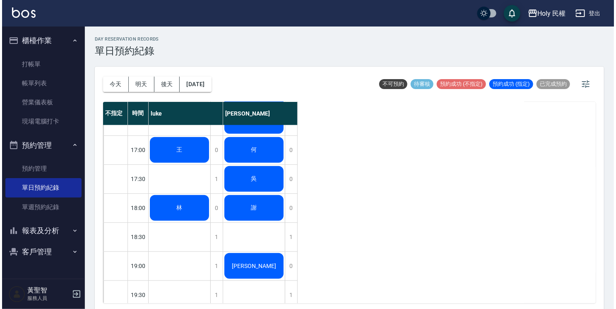
scroll to position [292, 0]
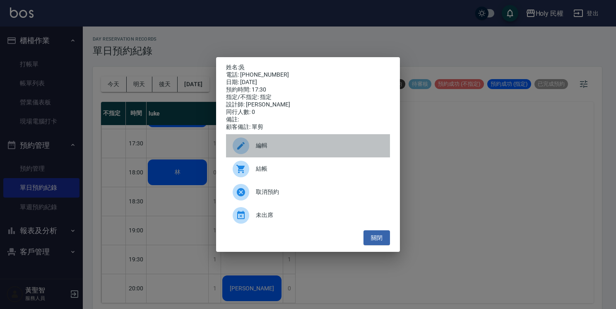
click at [291, 150] on span "編輯" at bounding box center [320, 145] width 128 height 9
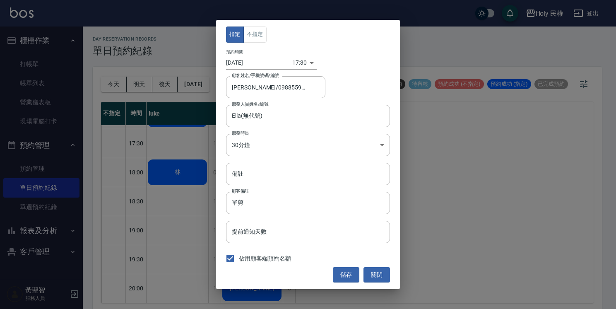
click at [301, 57] on body "Holy 民權 登出 櫃檯作業 打帳單 帳單列表 營業儀表板 現場電腦打卡 預約管理 預約管理 單日預約紀錄 單週預約紀錄 報表及分析 報表目錄 店家日報表 …" at bounding box center [308, 155] width 616 height 311
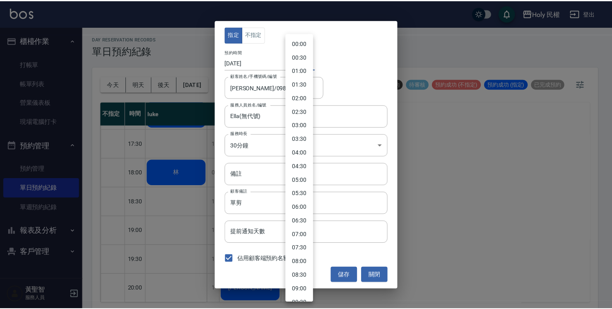
scroll to position [354, 0]
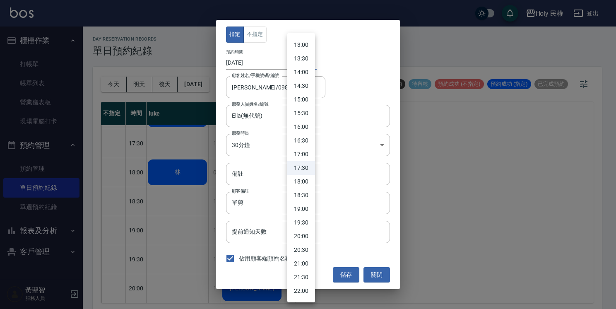
click at [306, 221] on li "19:30" at bounding box center [301, 223] width 28 height 14
type input "1754825400000"
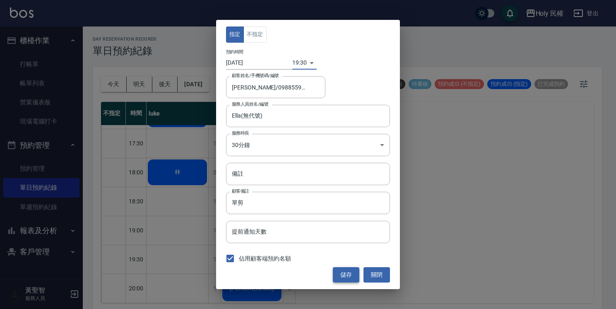
click at [341, 274] on button "儲存" at bounding box center [346, 274] width 27 height 15
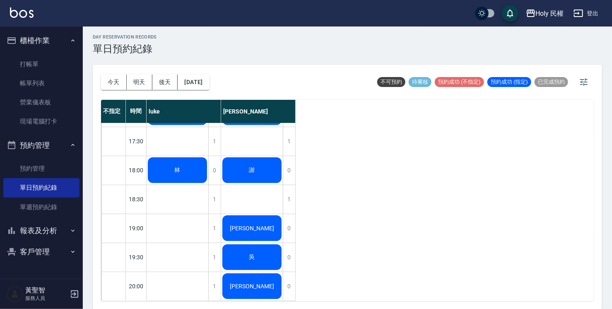
scroll to position [0, 0]
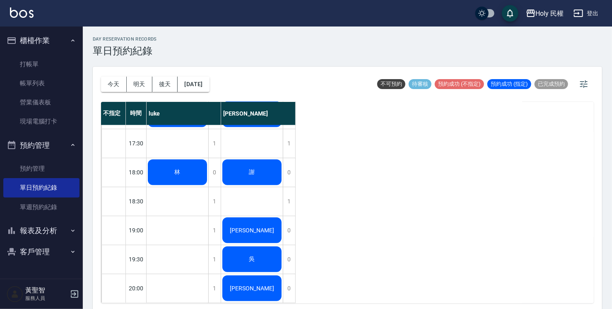
click at [194, 140] on div "楊 王 林" at bounding box center [178, 71] width 62 height 464
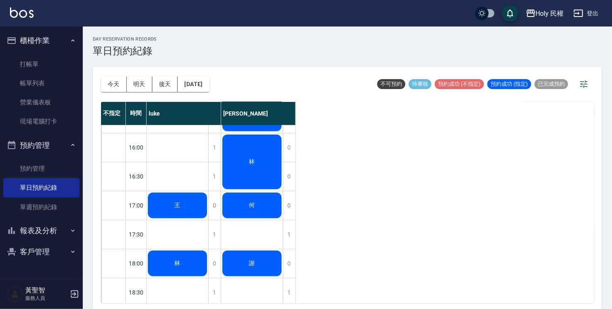
scroll to position [168, 0]
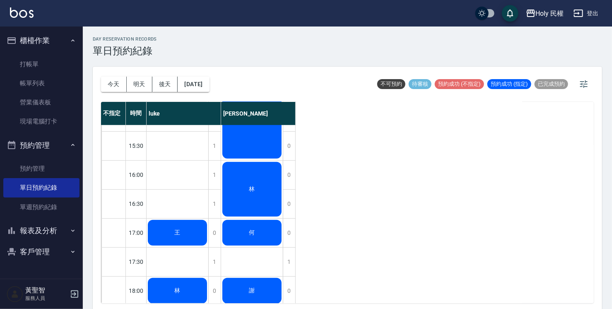
click at [179, 62] on span "王" at bounding box center [178, 58] width 48 height 7
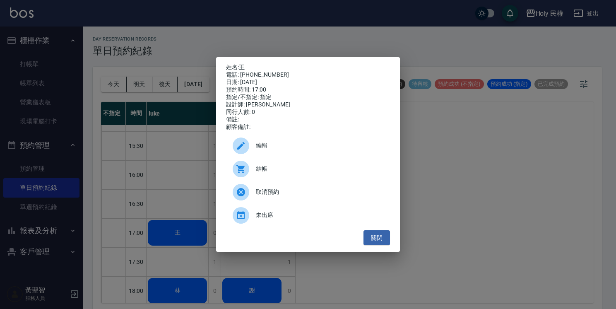
click at [267, 172] on span "結帳" at bounding box center [320, 168] width 128 height 9
click at [375, 242] on button "關閉" at bounding box center [377, 237] width 27 height 15
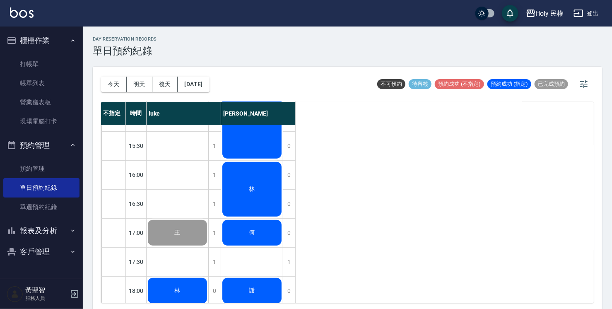
click at [208, 73] on div "何" at bounding box center [178, 59] width 62 height 28
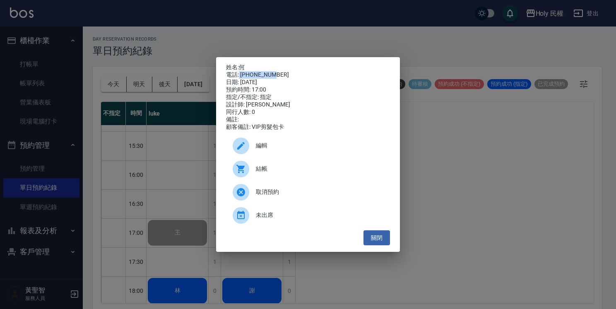
drag, startPoint x: 239, startPoint y: 70, endPoint x: 289, endPoint y: 70, distance: 50.1
click at [289, 71] on div "電話: 0963785787" at bounding box center [308, 74] width 164 height 7
drag, startPoint x: 289, startPoint y: 70, endPoint x: 271, endPoint y: 74, distance: 18.1
copy div "0963785787"
click at [384, 246] on button "關閉" at bounding box center [377, 237] width 27 height 15
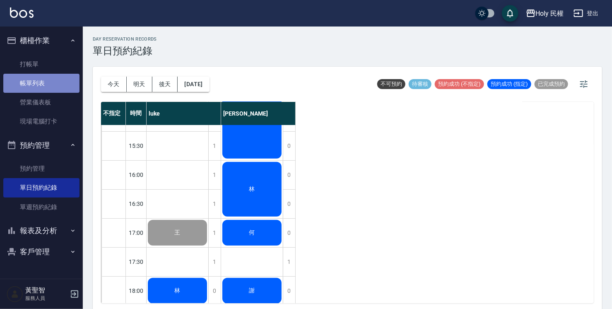
click at [44, 85] on link "帳單列表" at bounding box center [41, 83] width 76 height 19
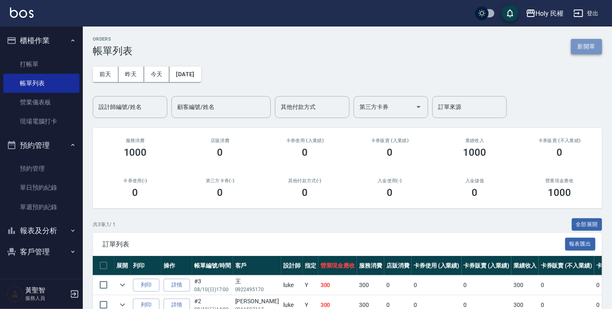
click at [593, 46] on button "新開單" at bounding box center [586, 46] width 31 height 15
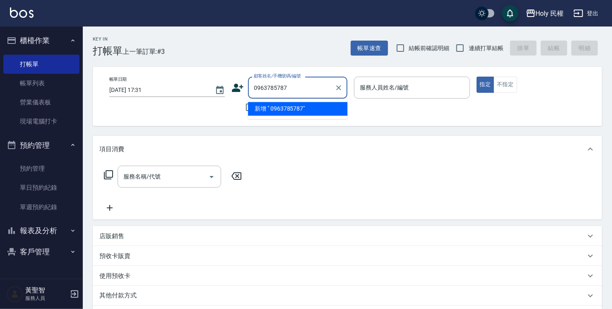
click at [255, 88] on input "0963785787" at bounding box center [292, 87] width 80 height 14
click at [313, 113] on li "何/0963785787/" at bounding box center [297, 109] width 99 height 14
type input "何/0963785787/"
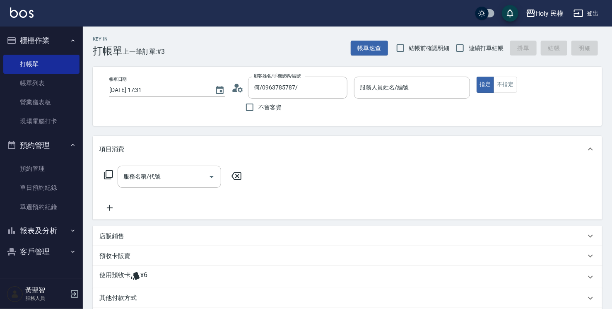
click at [239, 89] on icon at bounding box center [237, 88] width 12 height 12
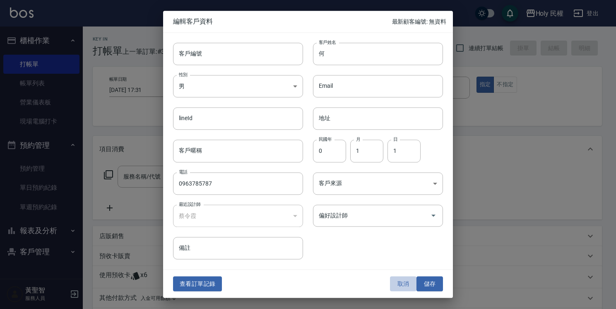
click at [402, 281] on button "取消" at bounding box center [403, 283] width 27 height 15
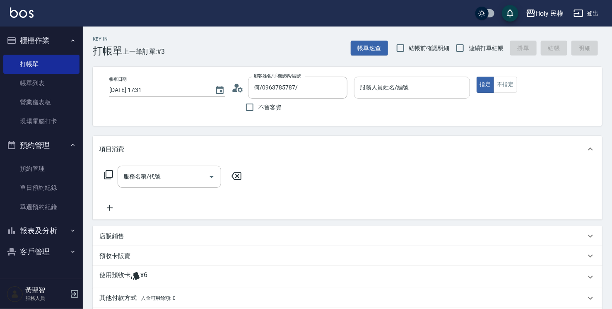
click at [389, 84] on input "服務人員姓名/編號" at bounding box center [412, 87] width 108 height 14
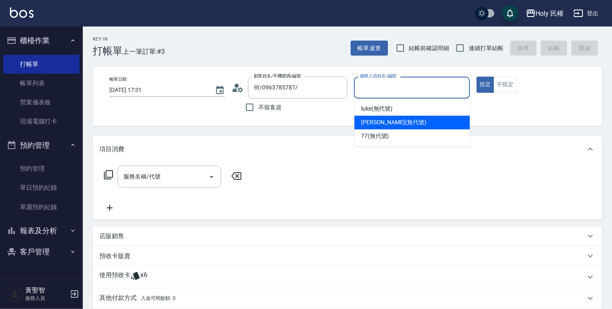
click at [399, 117] on div "Ella (無代號)" at bounding box center [412, 123] width 116 height 14
type input "Ella(無代號)"
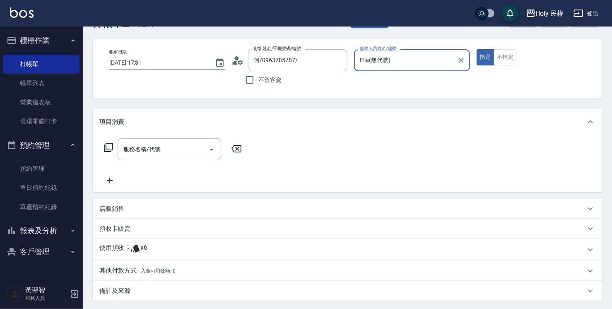
scroll to position [41, 0]
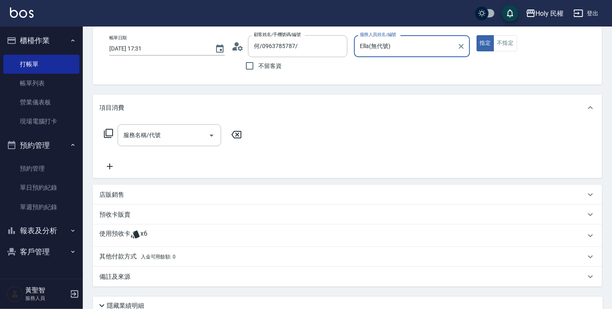
click at [131, 231] on icon at bounding box center [135, 234] width 10 height 10
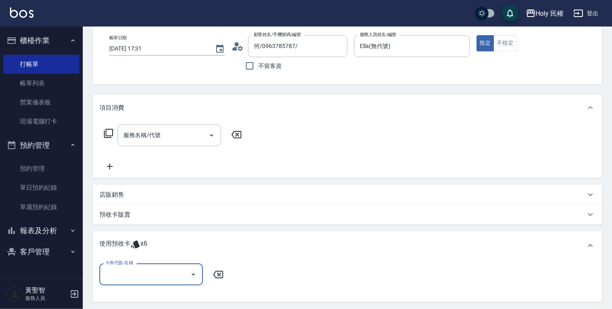
scroll to position [0, 0]
click at [154, 265] on div "卡券代號/名稱" at bounding box center [151, 274] width 104 height 22
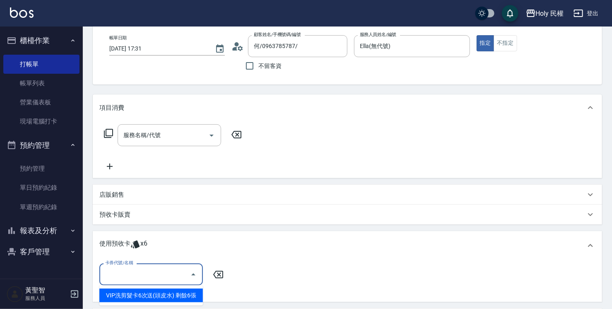
click at [176, 292] on div "VIP洗剪髮卡6次送(頭皮水) 剩餘6張" at bounding box center [151, 296] width 104 height 14
type input "VIP洗剪髮卡6次送(頭皮水)"
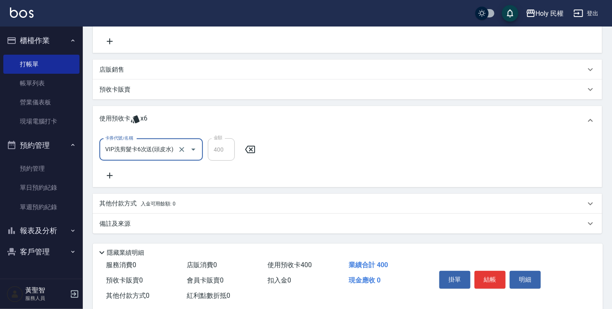
scroll to position [183, 0]
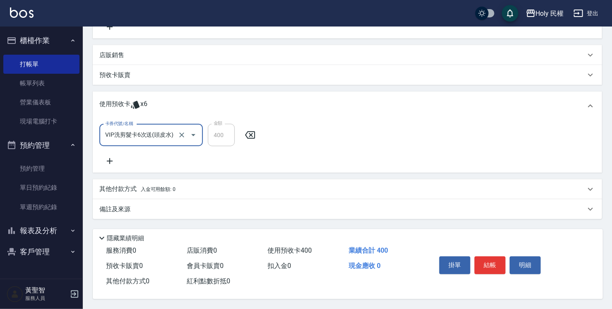
click at [417, 205] on div "備註及來源" at bounding box center [342, 209] width 486 height 9
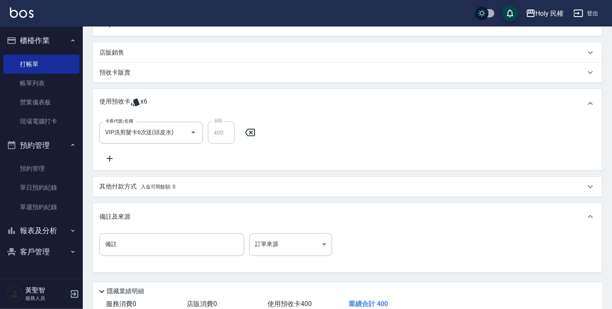
click at [272, 259] on div "備註 備註 訂單來源 ​ 訂單來源" at bounding box center [347, 249] width 496 height 32
click at [275, 256] on div "備註 備註 訂單來源 ​ 訂單來源" at bounding box center [347, 249] width 496 height 32
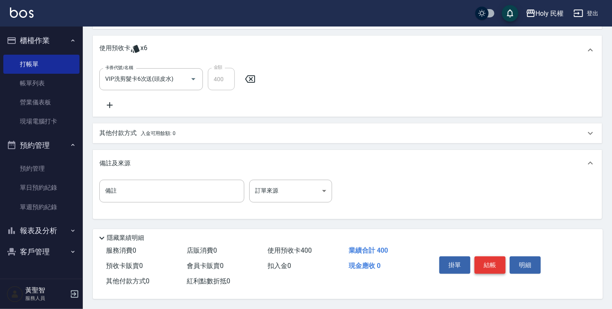
scroll to position [239, 0]
click at [493, 265] on button "結帳" at bounding box center [490, 264] width 31 height 17
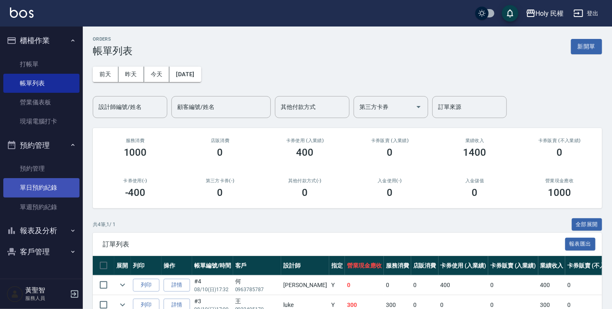
click at [14, 192] on link "單日預約紀錄" at bounding box center [41, 187] width 76 height 19
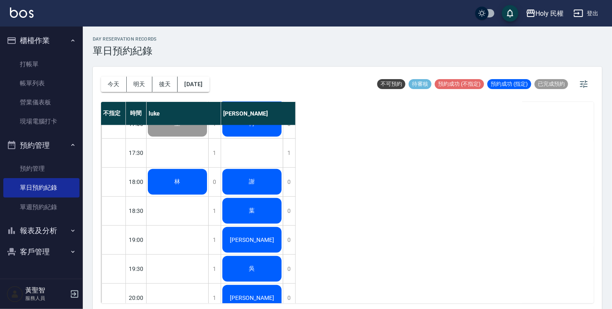
scroll to position [290, 0]
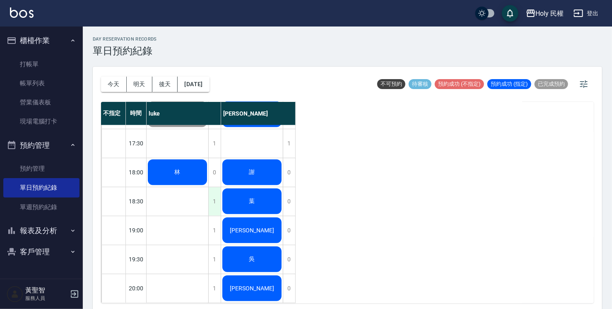
click at [212, 196] on div "1" at bounding box center [214, 201] width 12 height 29
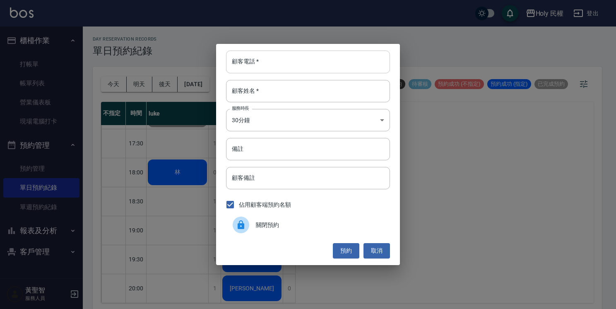
click at [274, 54] on input "顧客電話   *" at bounding box center [308, 62] width 164 height 22
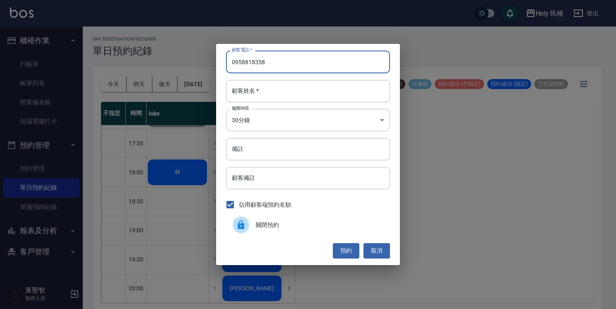
click at [278, 65] on input "0958818358" at bounding box center [308, 62] width 164 height 22
click at [260, 64] on input "0958818358" at bounding box center [308, 62] width 164 height 22
drag, startPoint x: 264, startPoint y: 62, endPoint x: 222, endPoint y: 61, distance: 42.3
click at [222, 61] on div "顧客電話   * 0958818358 顧客電話   * 顧客姓名   * 顧客姓名   * 服務時長 30分鐘 1 服務時長 備註 備註 顧客備註 顧客備註…" at bounding box center [308, 154] width 184 height 221
type input "0958818358"
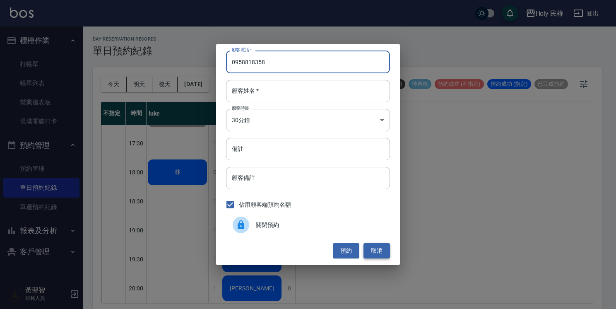
click at [381, 253] on button "取消" at bounding box center [377, 250] width 27 height 15
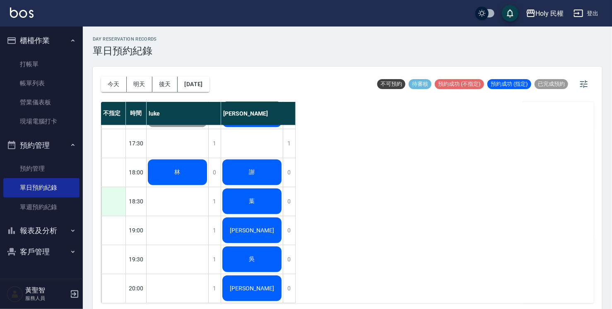
click at [118, 197] on div at bounding box center [113, 201] width 24 height 29
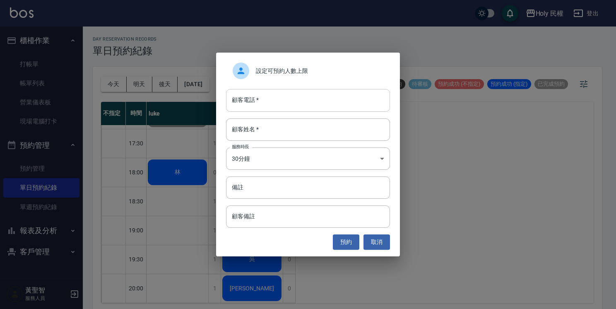
click at [248, 95] on div "顧客電話   * 顧客電話   *" at bounding box center [308, 100] width 164 height 22
paste input "0958818358"
type input "0958818358"
click at [263, 135] on input "顧客姓名   *" at bounding box center [308, 129] width 164 height 22
type input "詹"
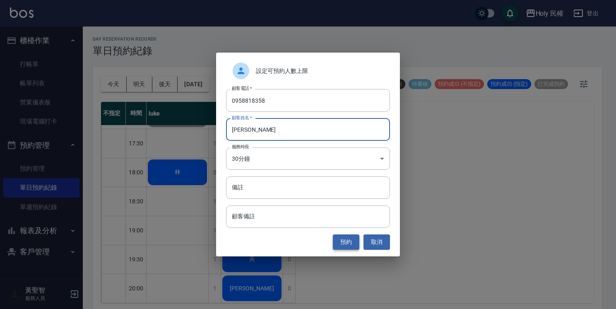
click at [350, 243] on button "預約" at bounding box center [346, 241] width 27 height 15
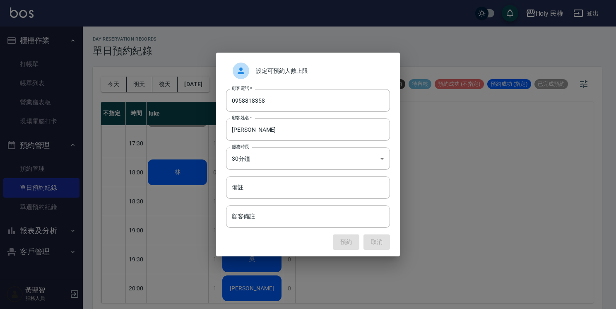
click at [350, 243] on div "預約 取消" at bounding box center [308, 241] width 164 height 15
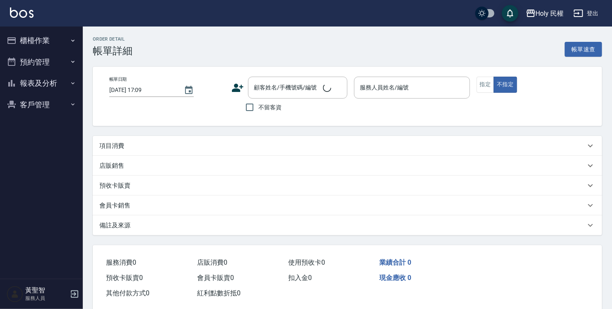
type input "[DATE] 17:00"
type input "luke(無代號)"
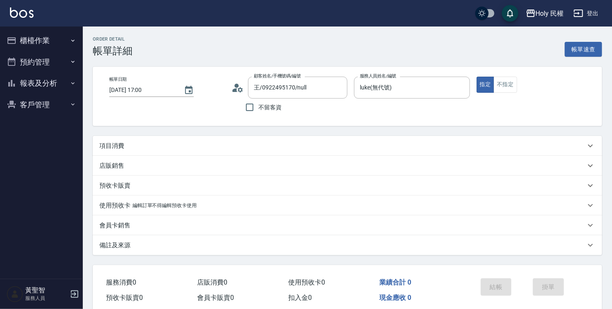
type input "王/0922495170/null"
click at [330, 143] on div "項目消費" at bounding box center [342, 146] width 486 height 9
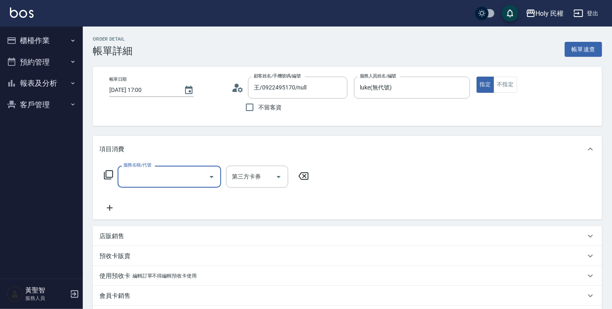
click at [136, 176] on input "服務名稱/代號" at bounding box center [163, 176] width 84 height 14
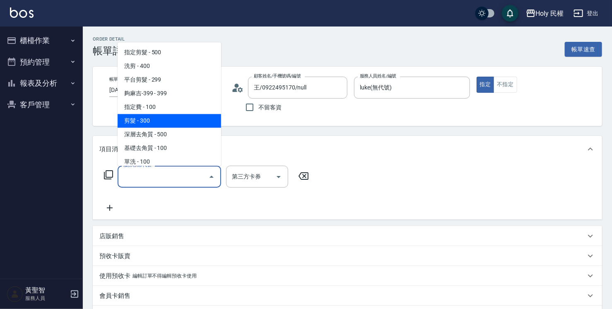
click at [146, 121] on span "剪髮 - 300" at bounding box center [170, 121] width 104 height 14
type input "剪髮(C02)"
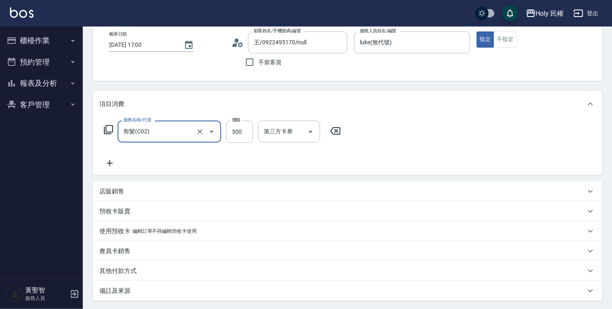
scroll to position [124, 0]
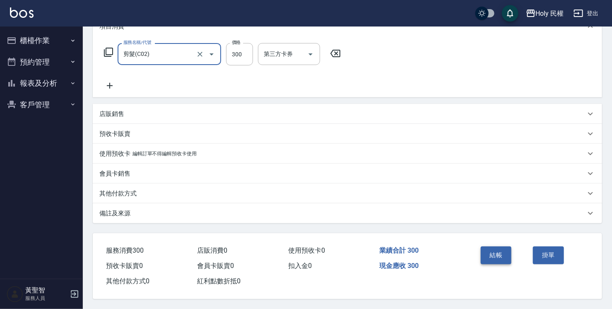
click at [493, 253] on button "結帳" at bounding box center [496, 254] width 31 height 17
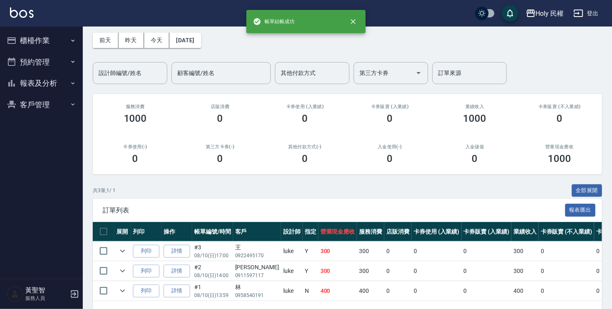
scroll to position [64, 0]
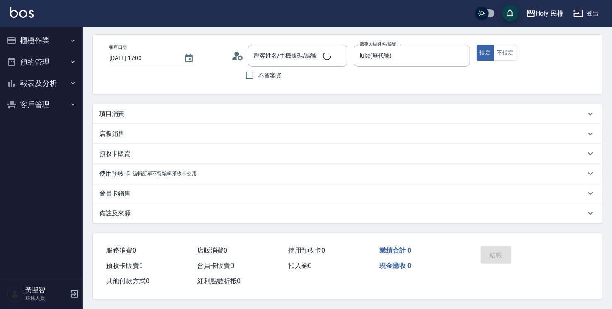
scroll to position [34, 0]
type input "王/0922495170/null"
